Goal: Navigation & Orientation: Go to known website

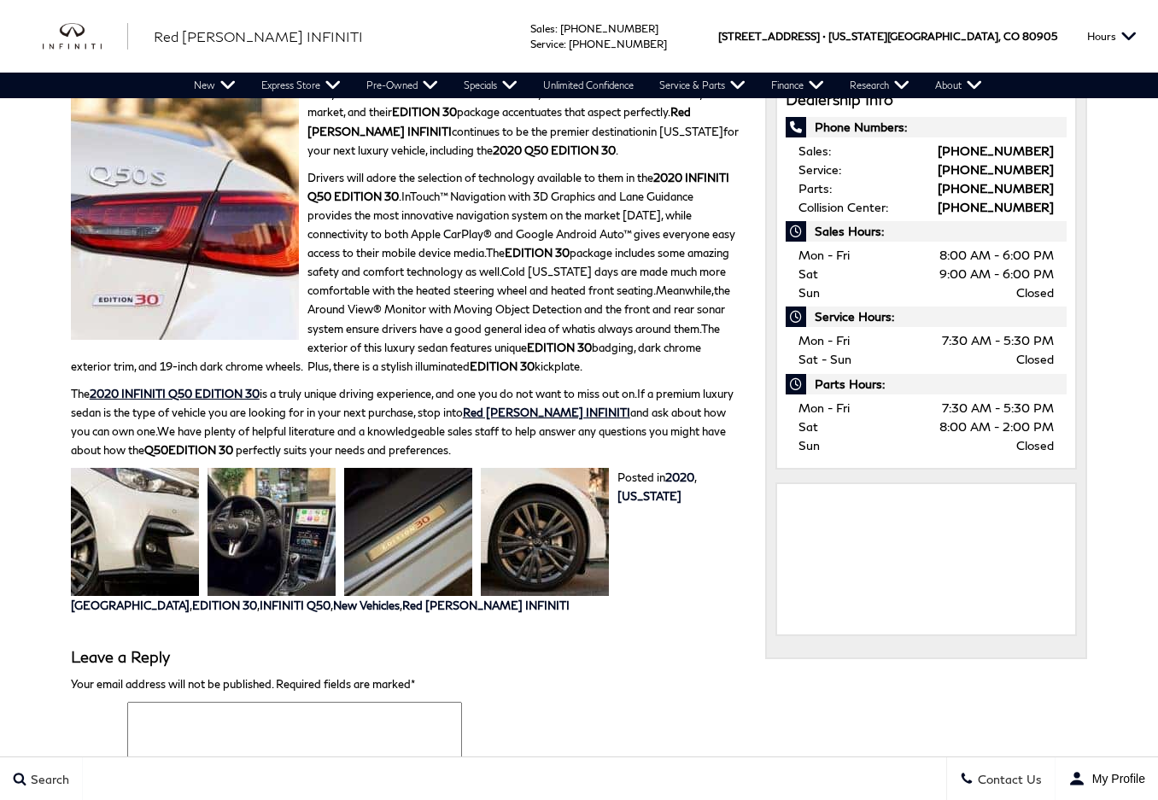
scroll to position [854, 0]
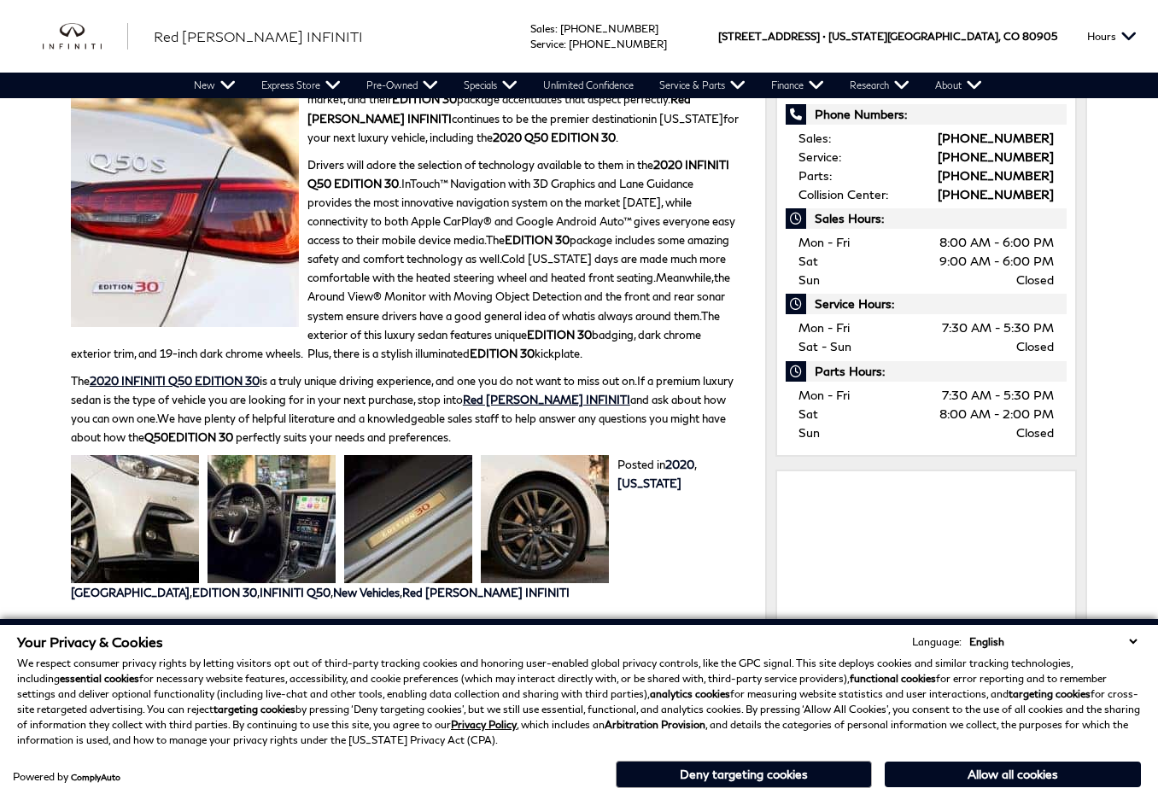
scroll to position [598, 0]
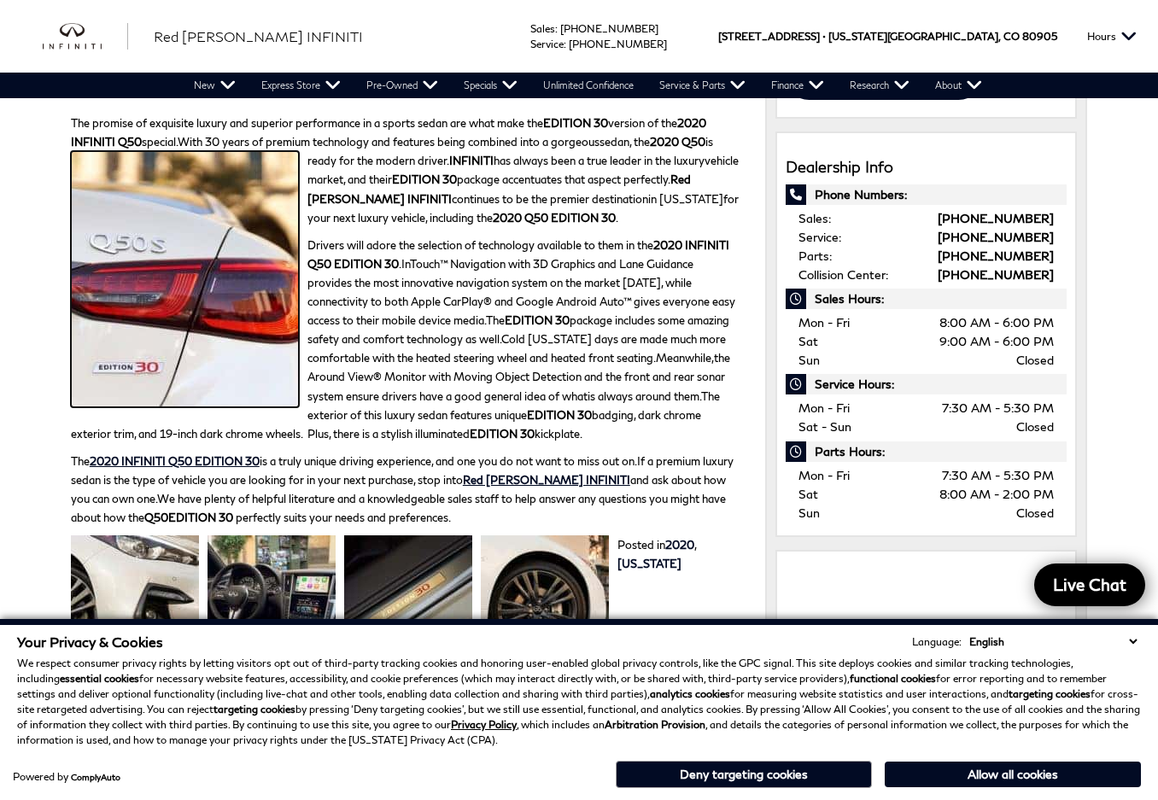
click at [147, 310] on img at bounding box center [185, 279] width 228 height 256
